Goal: Navigation & Orientation: Go to known website

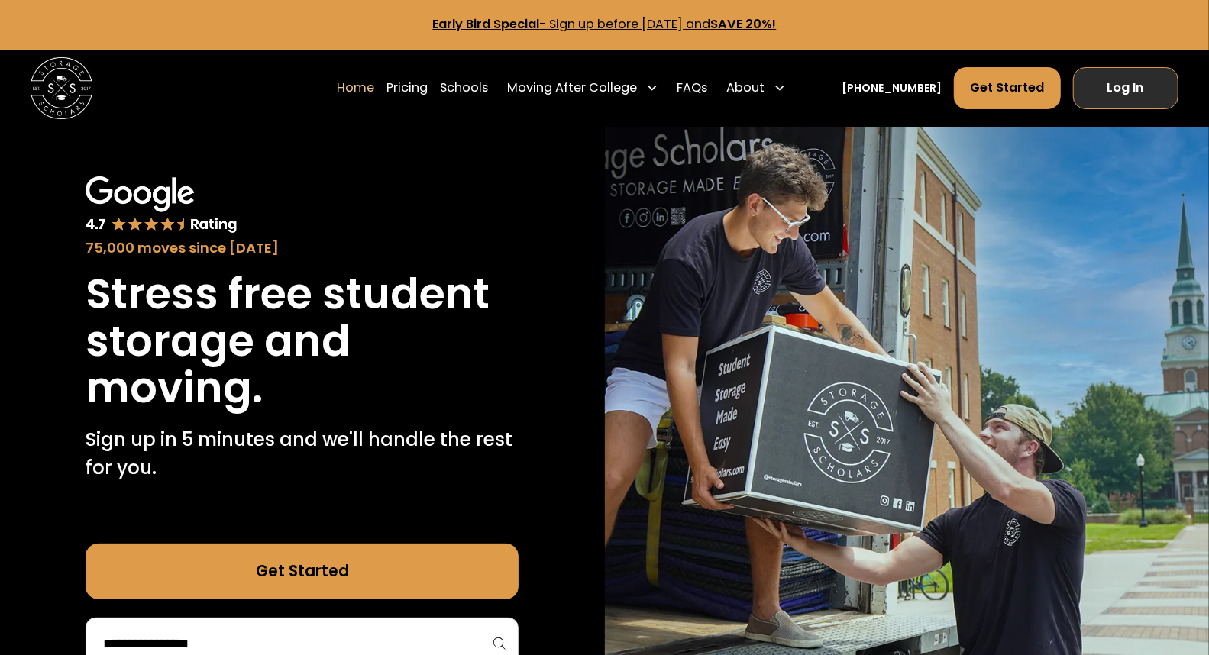
click at [1118, 92] on link "Log In" at bounding box center [1125, 88] width 105 height 42
